Goal: Use online tool/utility: Utilize a website feature to perform a specific function

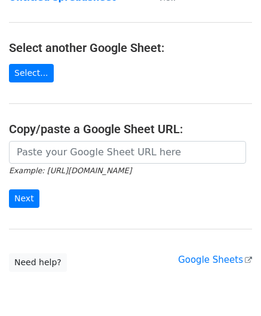
scroll to position [119, 0]
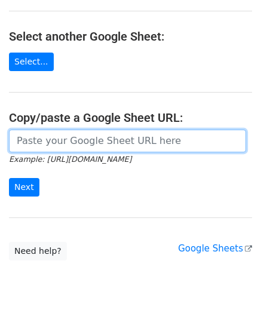
click at [53, 139] on input "url" at bounding box center [127, 141] width 237 height 23
paste input "[URL][DOMAIN_NAME]"
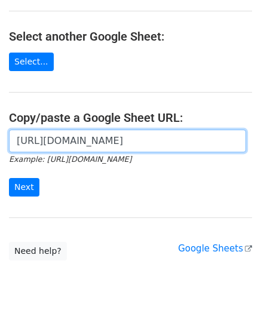
scroll to position [0, 279]
type input "[URL][DOMAIN_NAME]"
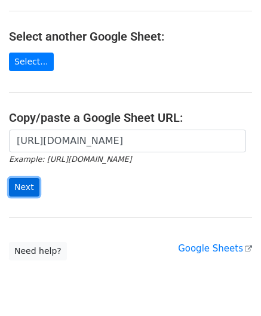
click at [26, 178] on input "Next" at bounding box center [24, 187] width 30 height 19
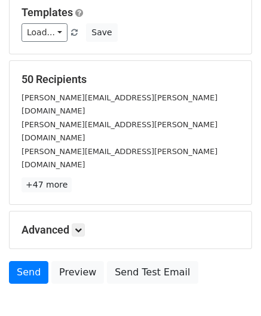
scroll to position [123, 0]
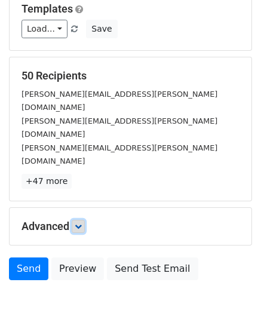
click at [81, 223] on icon at bounding box center [78, 226] width 7 height 7
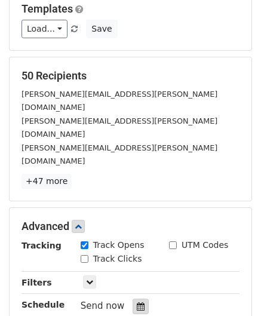
click at [134, 299] on div at bounding box center [141, 307] width 16 height 16
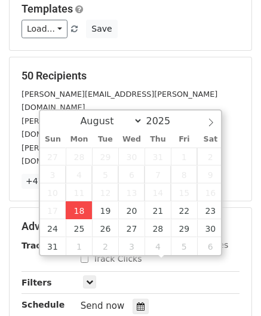
type input "2025-08-18 12:00"
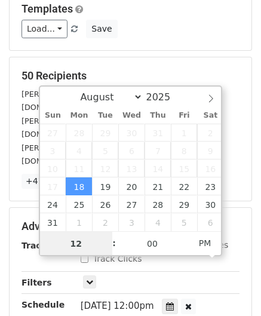
scroll to position [0, 0]
paste input "Hour"
type input "2"
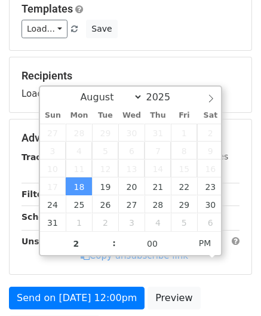
type input "2025-08-18 14:00"
